Goal: Information Seeking & Learning: Learn about a topic

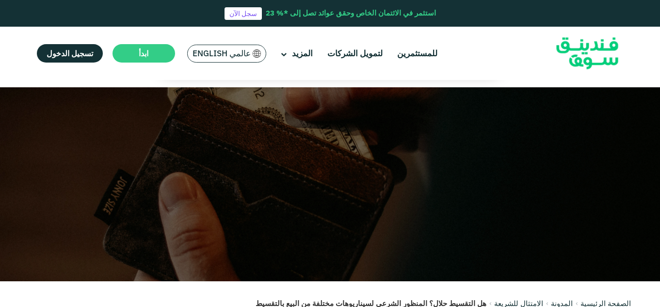
click at [583, 55] on img at bounding box center [586, 53] width 95 height 49
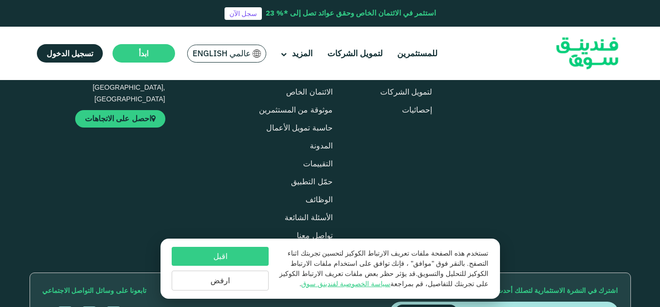
scroll to position [1163, 0]
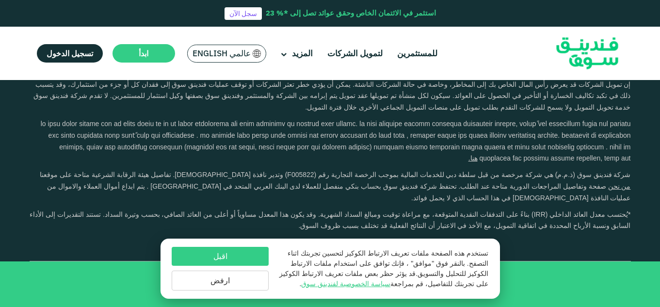
type tc-range-slider "4"
